Goal: Task Accomplishment & Management: Manage account settings

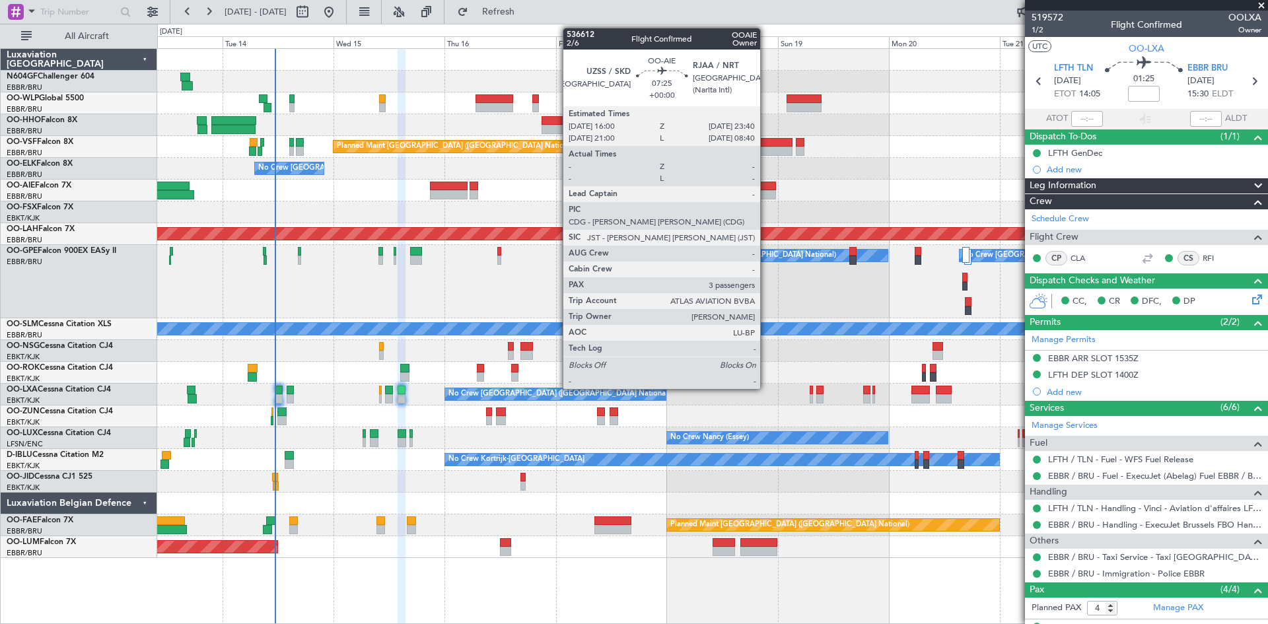
click at [766, 192] on div at bounding box center [759, 194] width 36 height 9
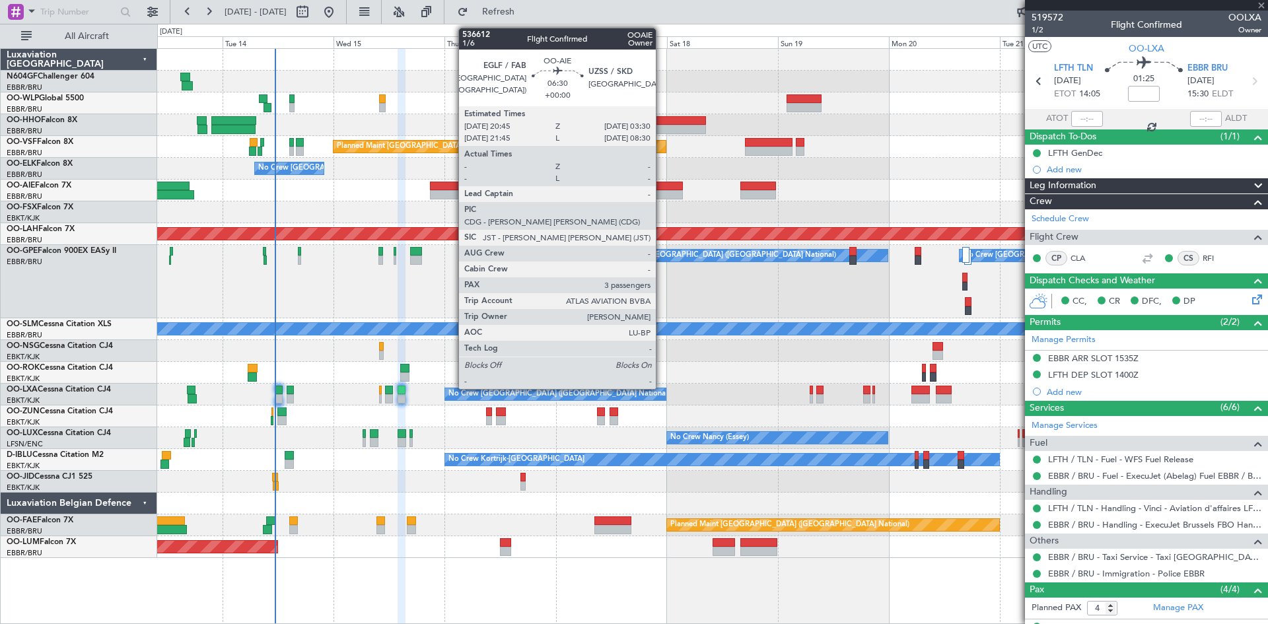
type input "3"
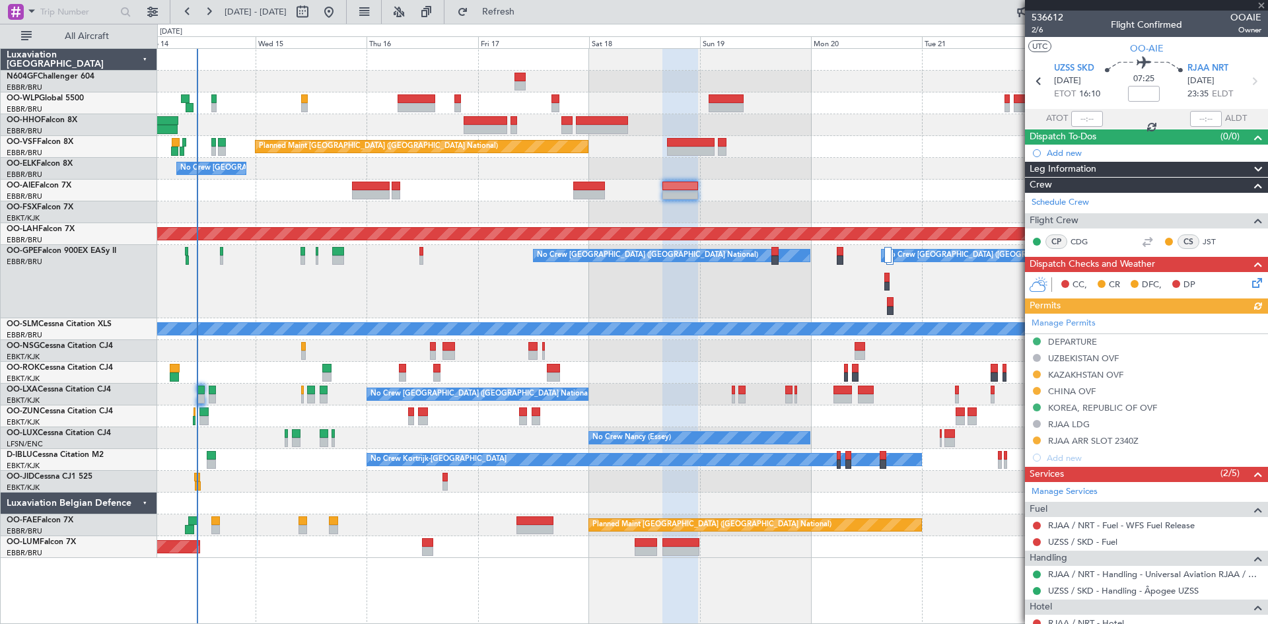
click at [844, 225] on div "Planned Maint [GEOGRAPHIC_DATA] ([GEOGRAPHIC_DATA] National) No Crew [GEOGRAPHI…" at bounding box center [712, 303] width 1111 height 509
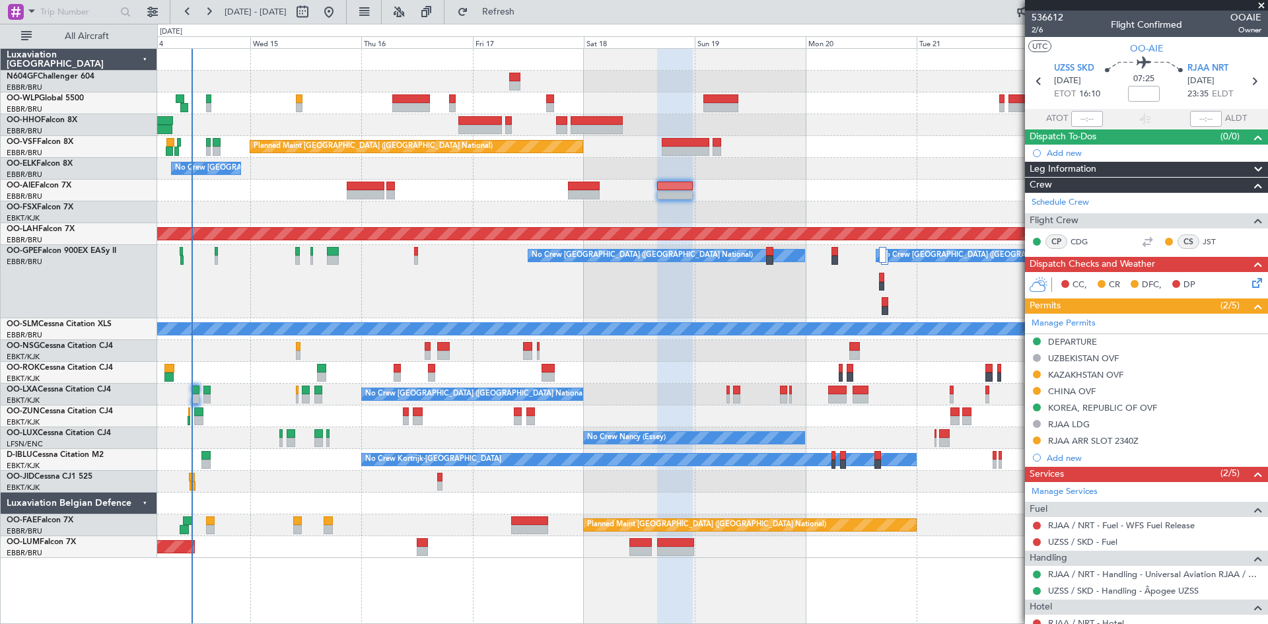
click at [444, 207] on div "Planned Maint [GEOGRAPHIC_DATA] ([GEOGRAPHIC_DATA] National) No Crew [GEOGRAPHI…" at bounding box center [712, 303] width 1111 height 509
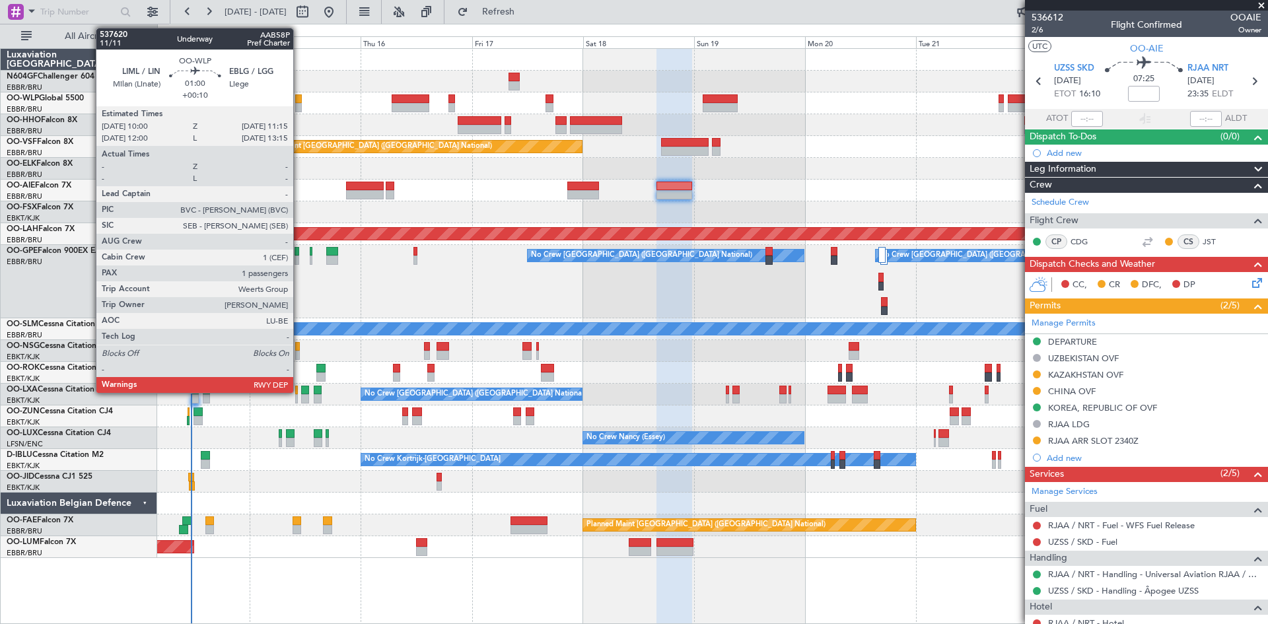
click at [299, 106] on div at bounding box center [298, 107] width 6 height 9
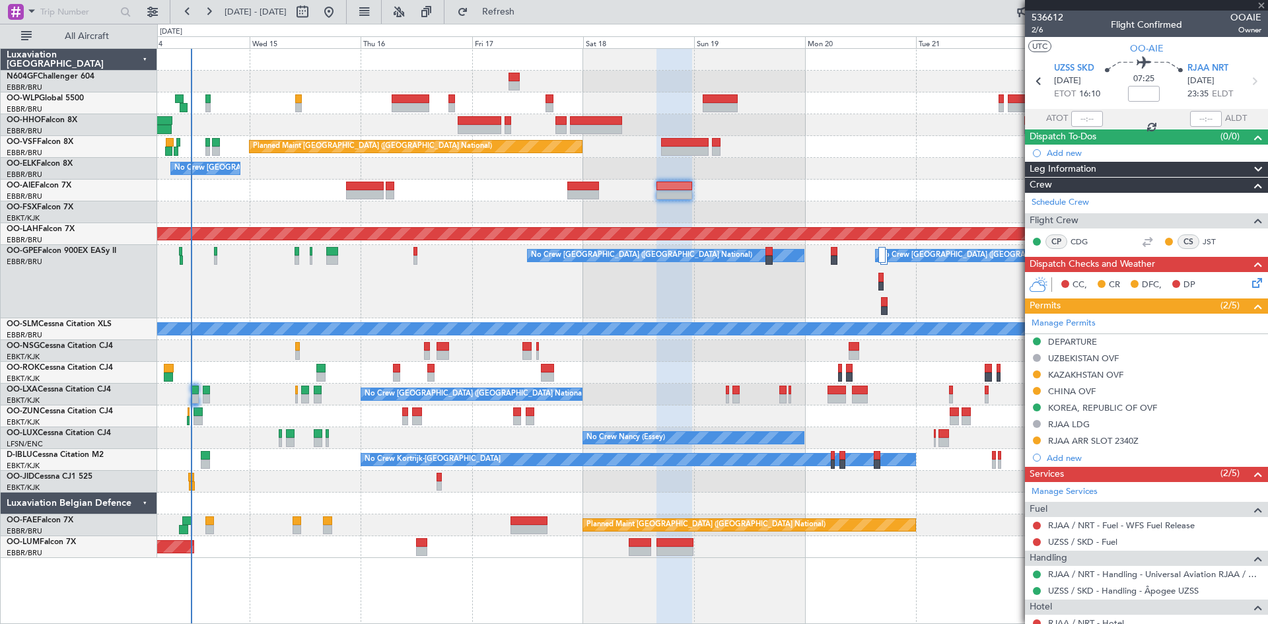
type input "+00:10"
type input "1"
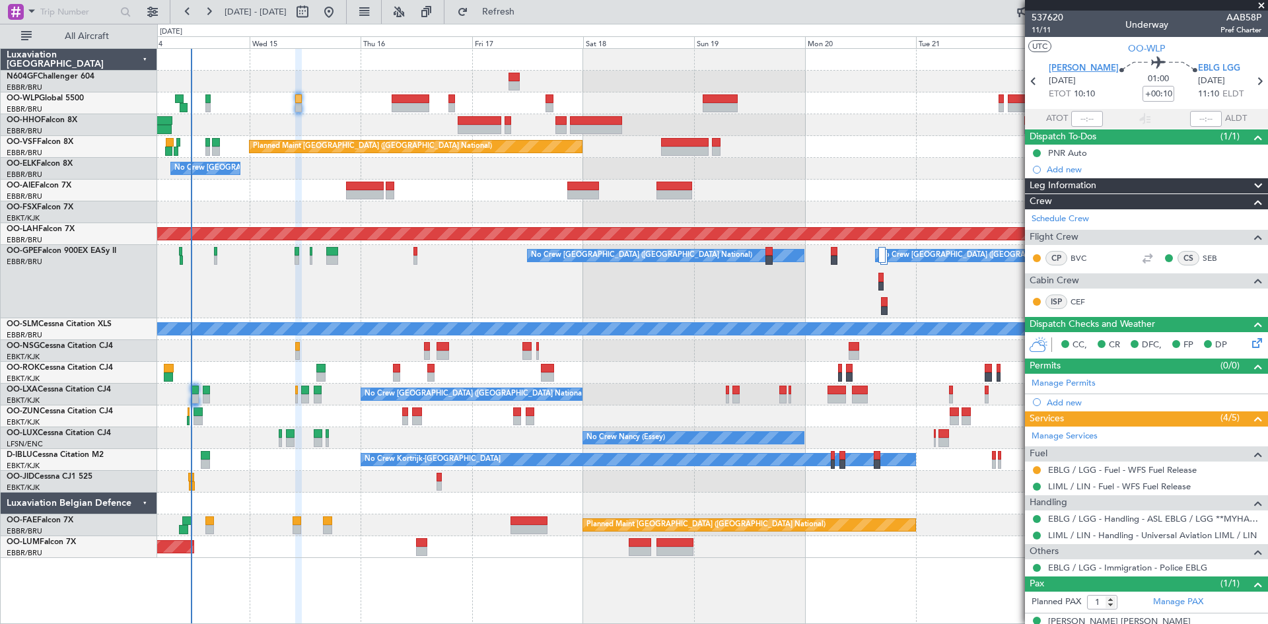
click at [1087, 65] on span "[PERSON_NAME]" at bounding box center [1084, 68] width 70 height 13
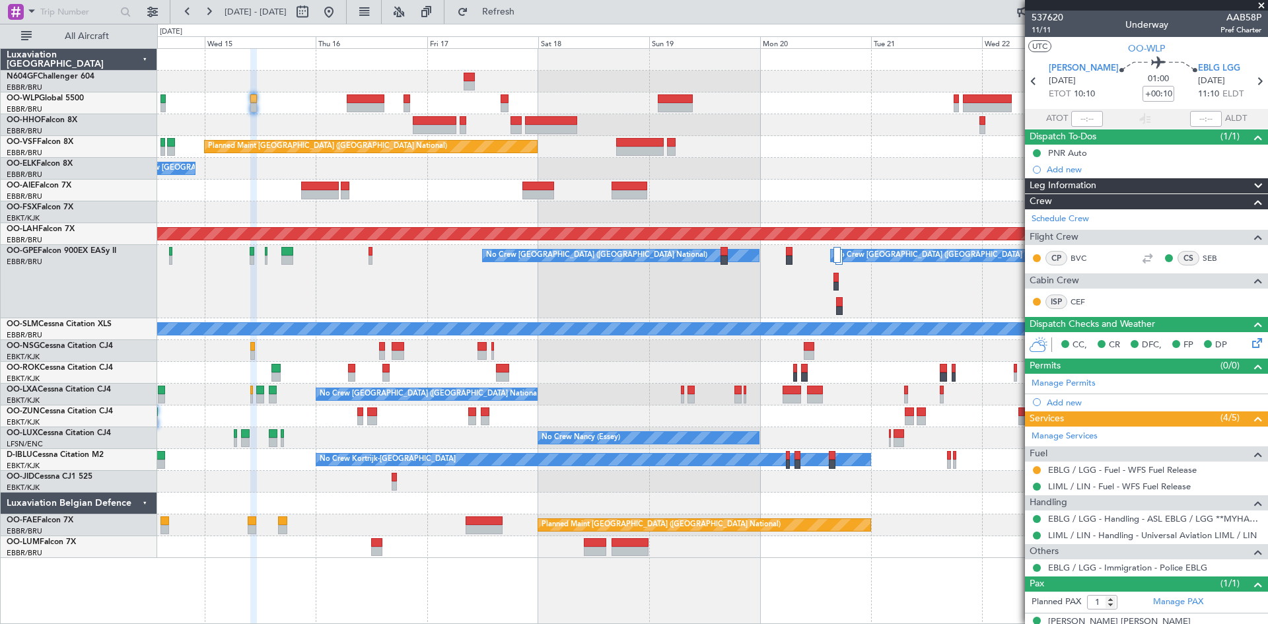
click at [416, 193] on div "Planned Maint [GEOGRAPHIC_DATA] ([GEOGRAPHIC_DATA] National) No Crew [GEOGRAPHI…" at bounding box center [712, 303] width 1111 height 509
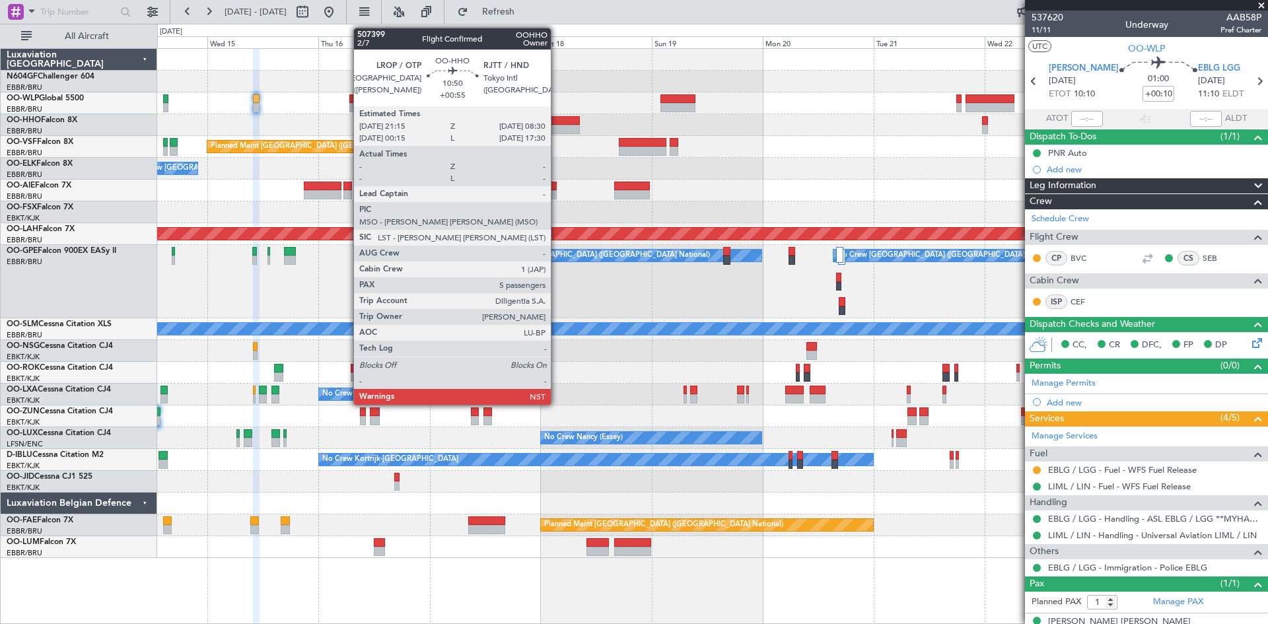
click at [557, 122] on div at bounding box center [554, 120] width 52 height 9
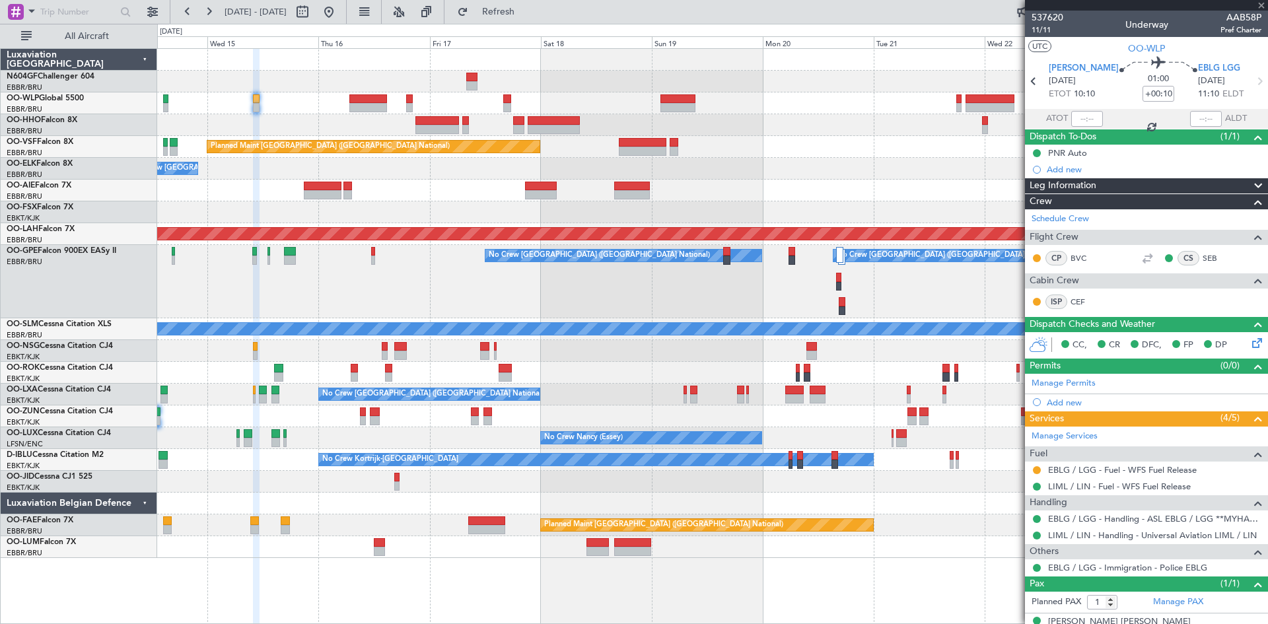
type input "+00:55"
type input "5"
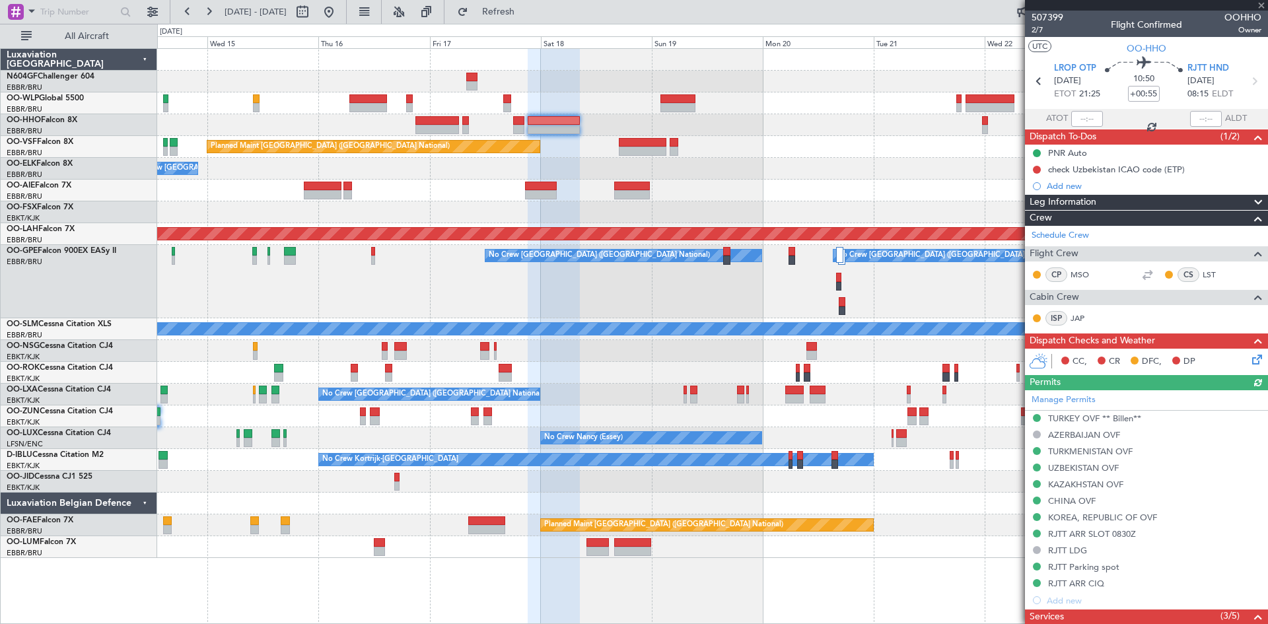
click at [1068, 503] on div "Manage Permits TURKEY OVF ** [PERSON_NAME]** [GEOGRAPHIC_DATA] OVF [GEOGRAPHIC_…" at bounding box center [1146, 499] width 243 height 219
click at [1068, 503] on div "CHINA OVF" at bounding box center [1072, 500] width 48 height 11
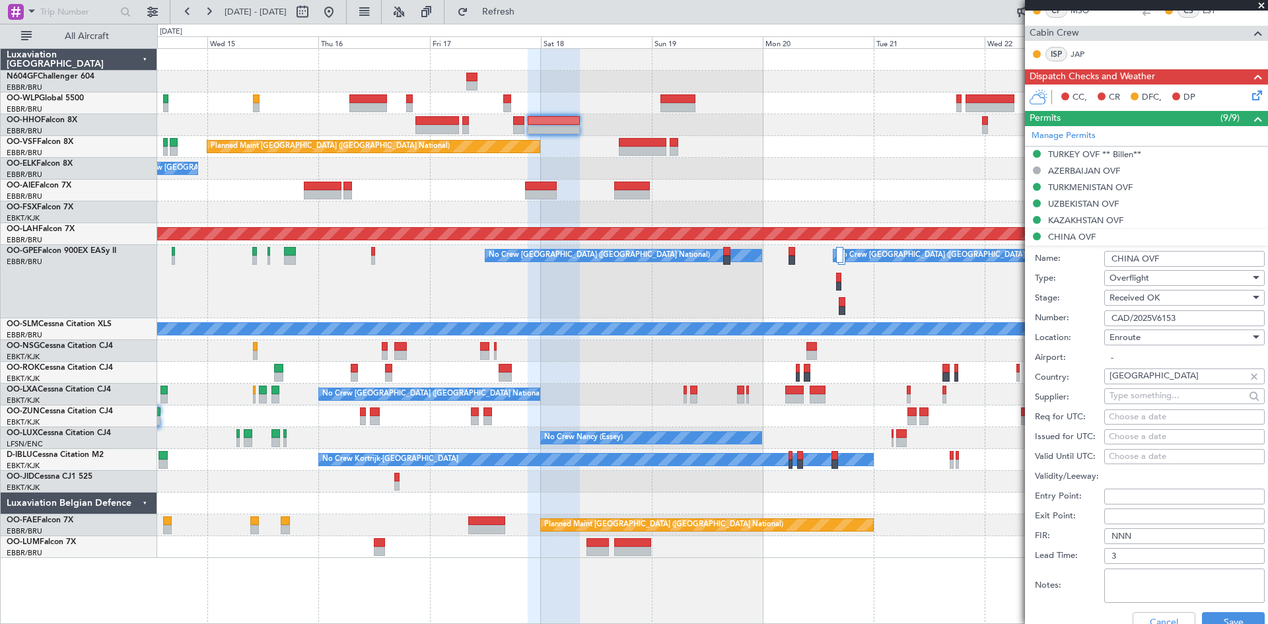
scroll to position [529, 0]
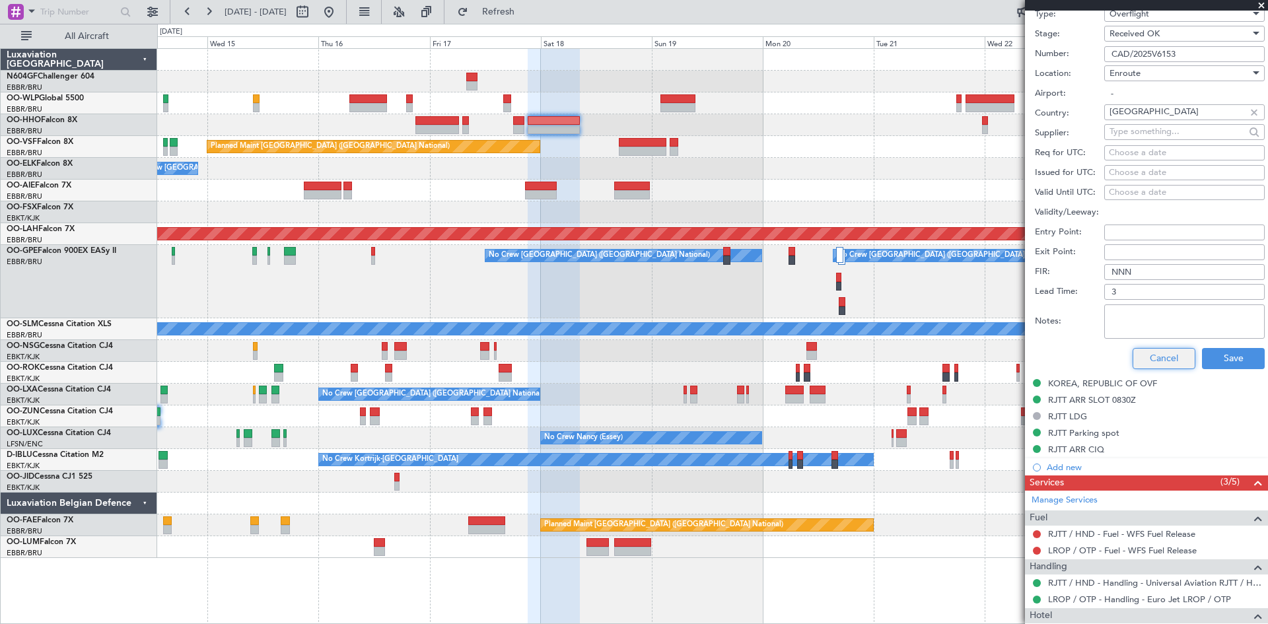
click at [1153, 364] on button "Cancel" at bounding box center [1164, 358] width 63 height 21
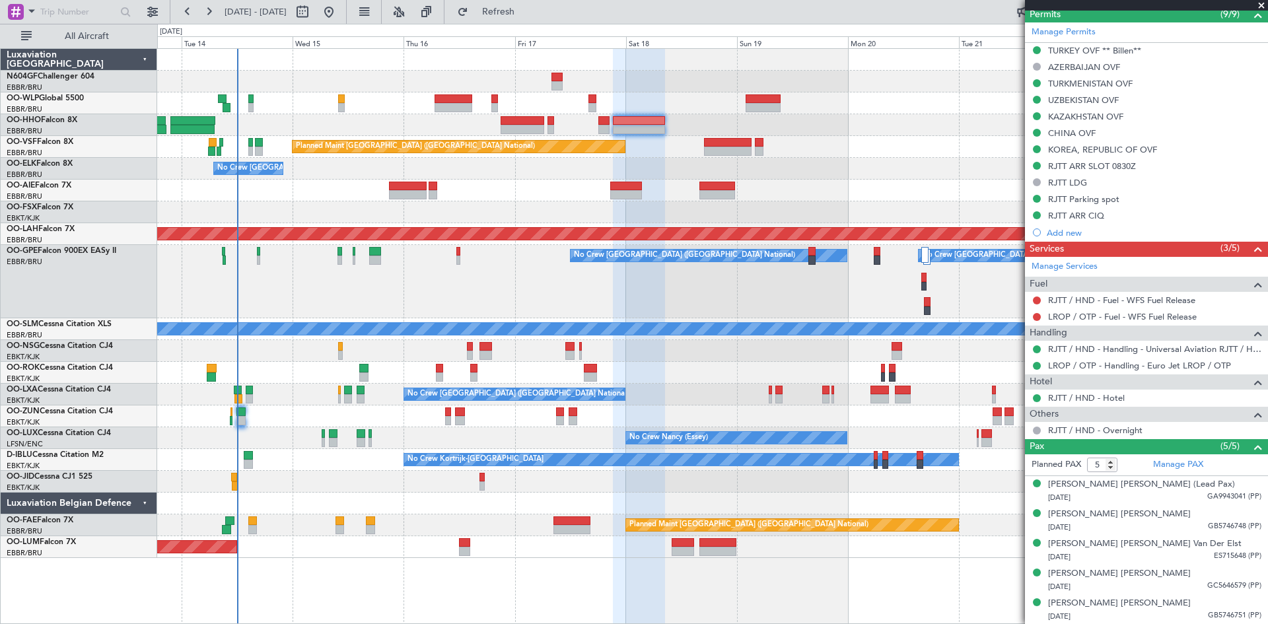
click at [394, 123] on div "Planned Maint [GEOGRAPHIC_DATA] ([GEOGRAPHIC_DATA] National) No Crew [GEOGRAPHI…" at bounding box center [712, 303] width 1111 height 509
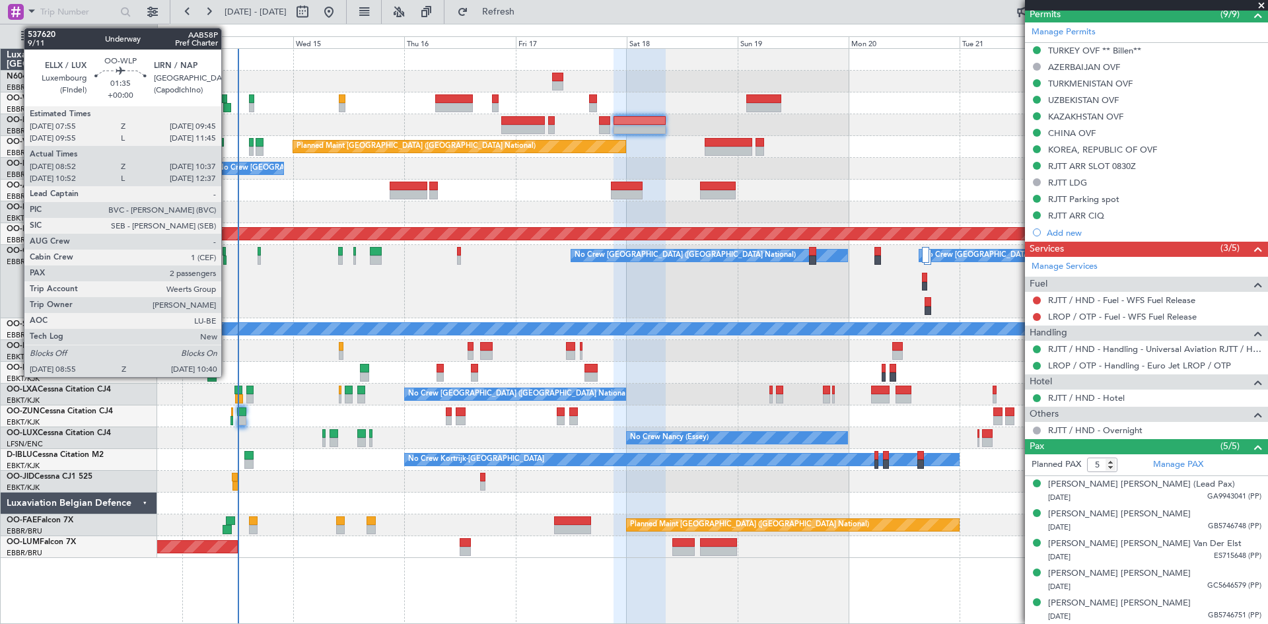
click at [227, 108] on div at bounding box center [227, 107] width 9 height 9
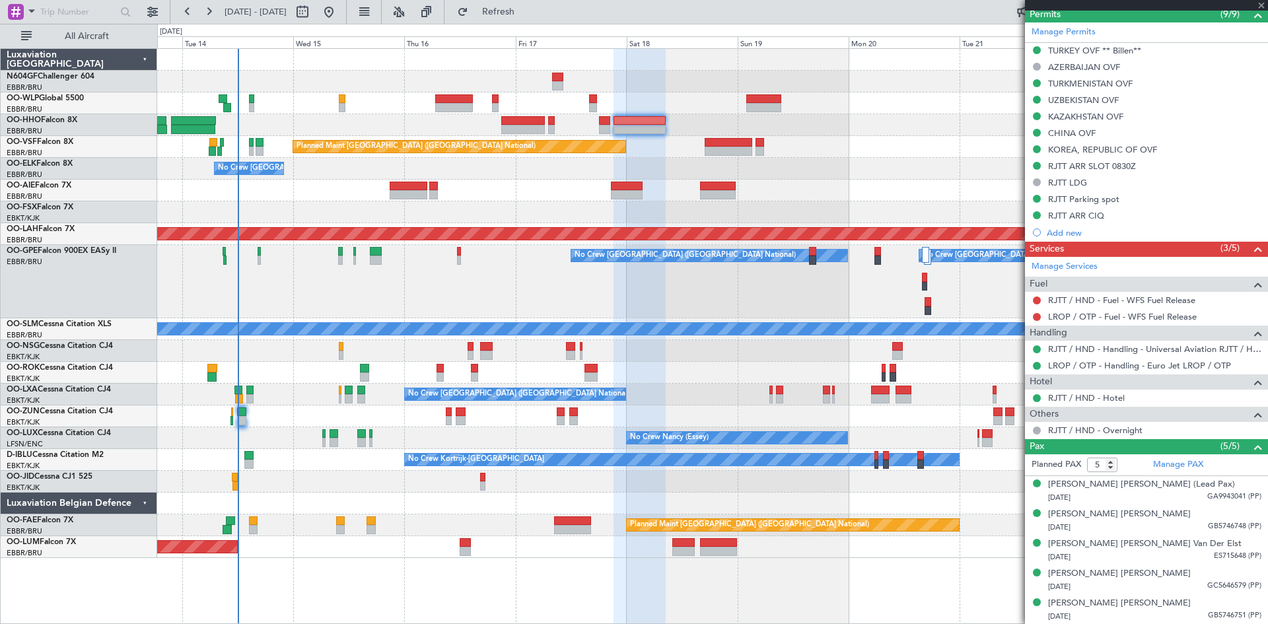
type input "09:02"
type input "10:32"
type input "2"
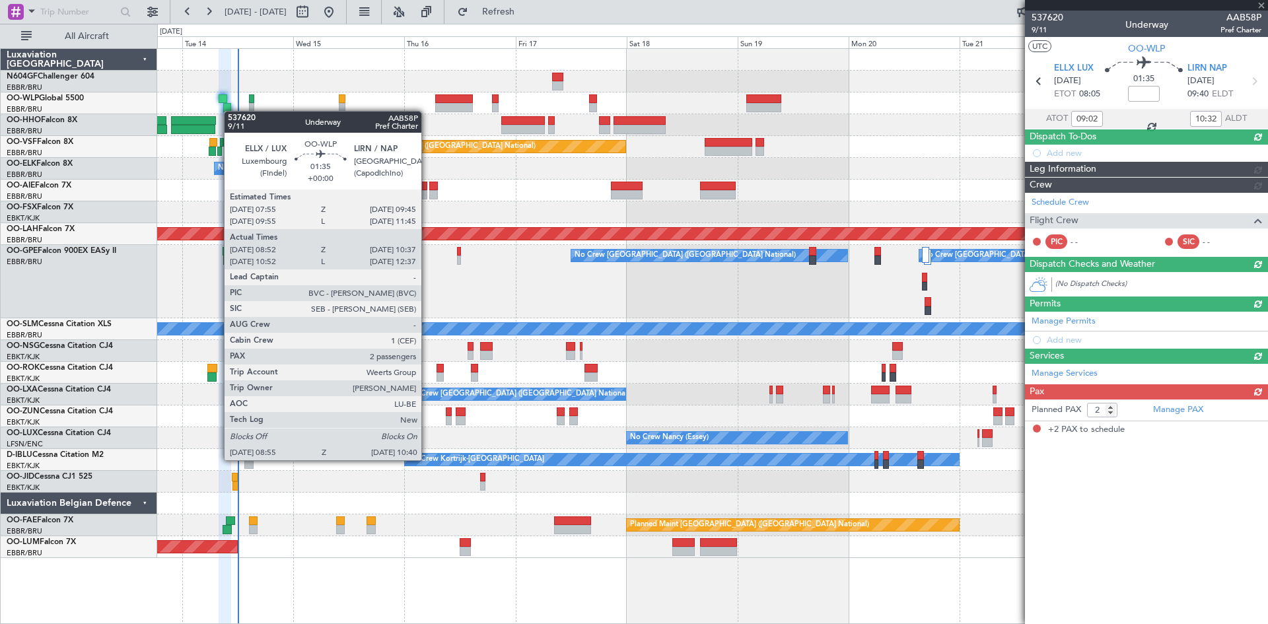
scroll to position [0, 0]
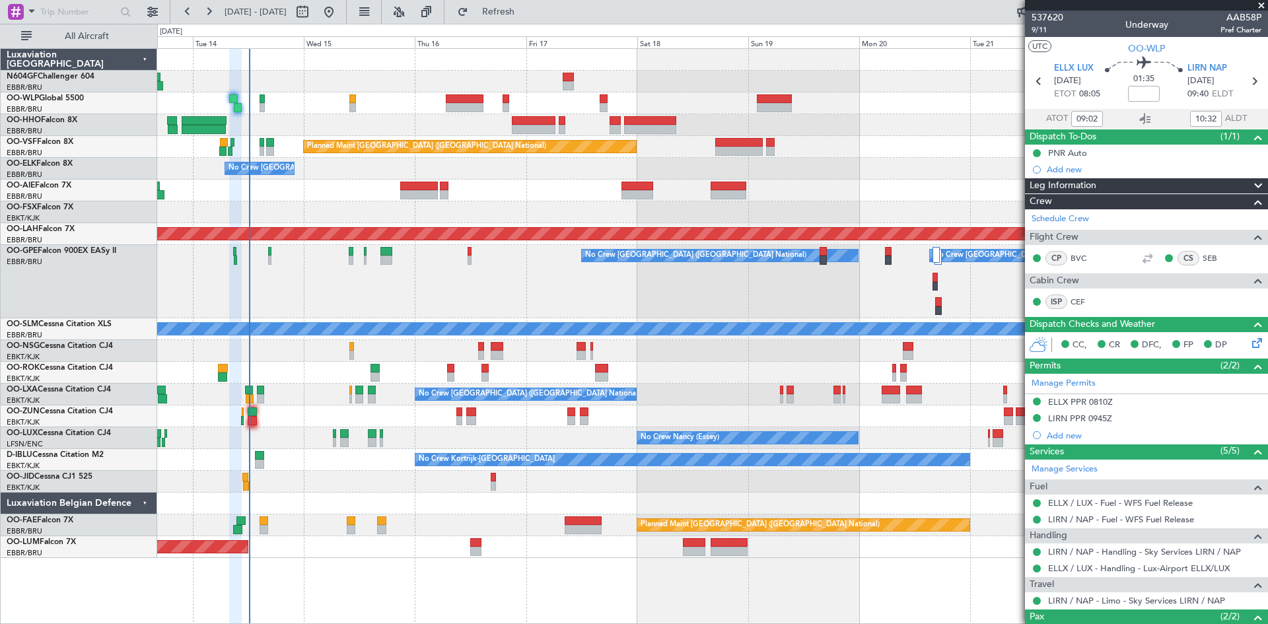
click at [627, 377] on div "Planned Maint [GEOGRAPHIC_DATA] ([GEOGRAPHIC_DATA] National) No Crew [GEOGRAPHI…" at bounding box center [712, 303] width 1111 height 509
